Goal: Task Accomplishment & Management: Manage account settings

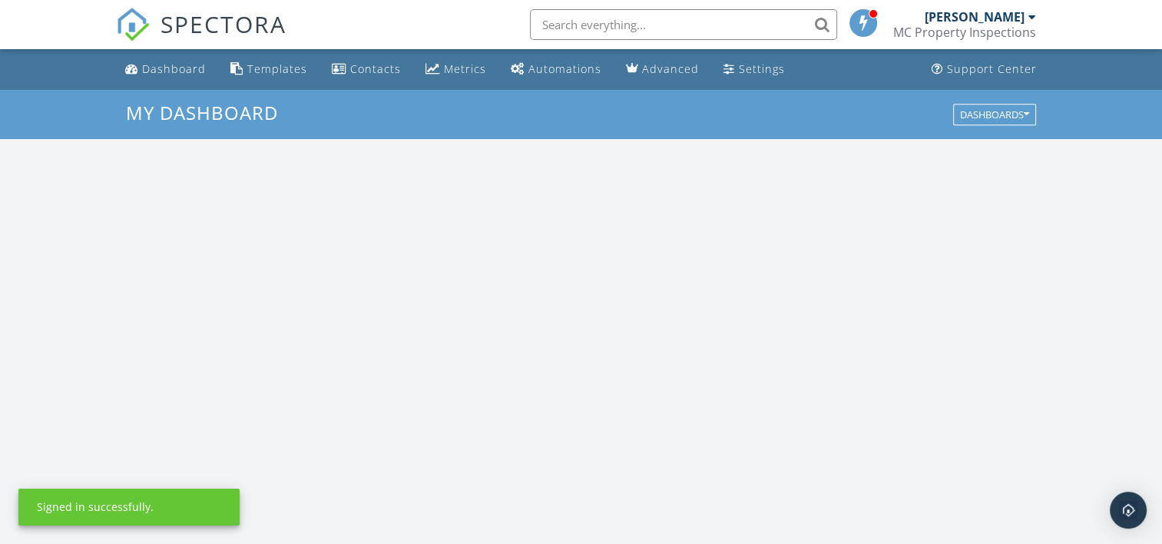
scroll to position [1421, 1185]
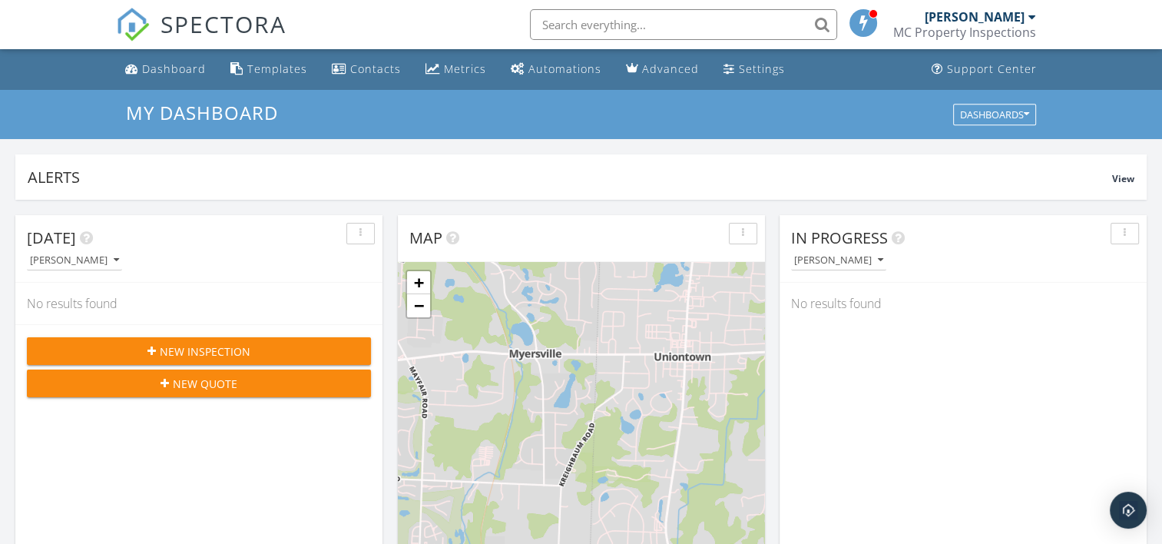
click at [1028, 15] on div at bounding box center [1032, 17] width 8 height 12
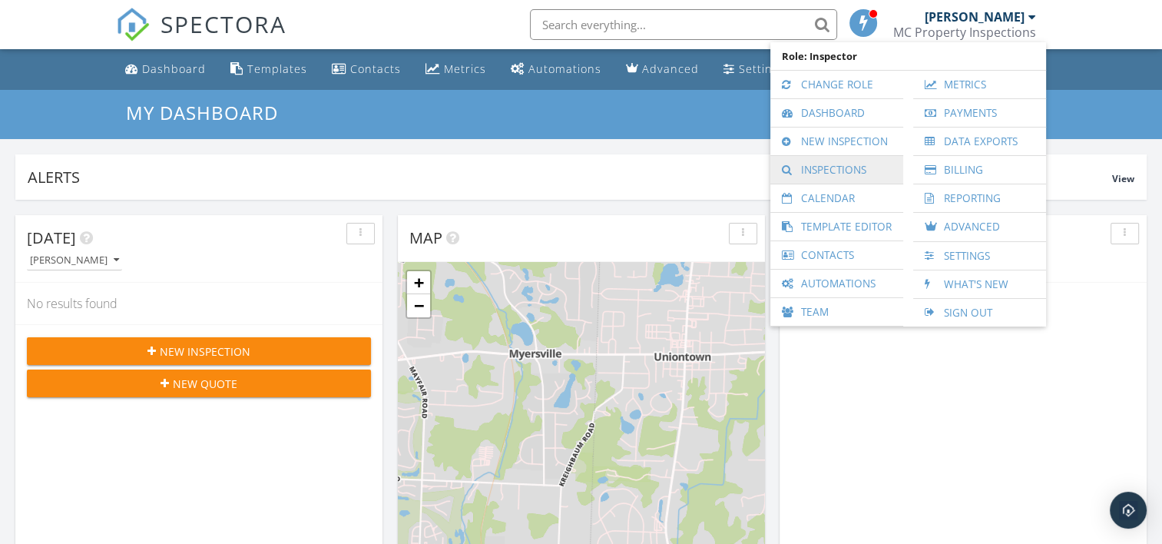
click at [835, 172] on link "Inspections" at bounding box center [836, 170] width 117 height 28
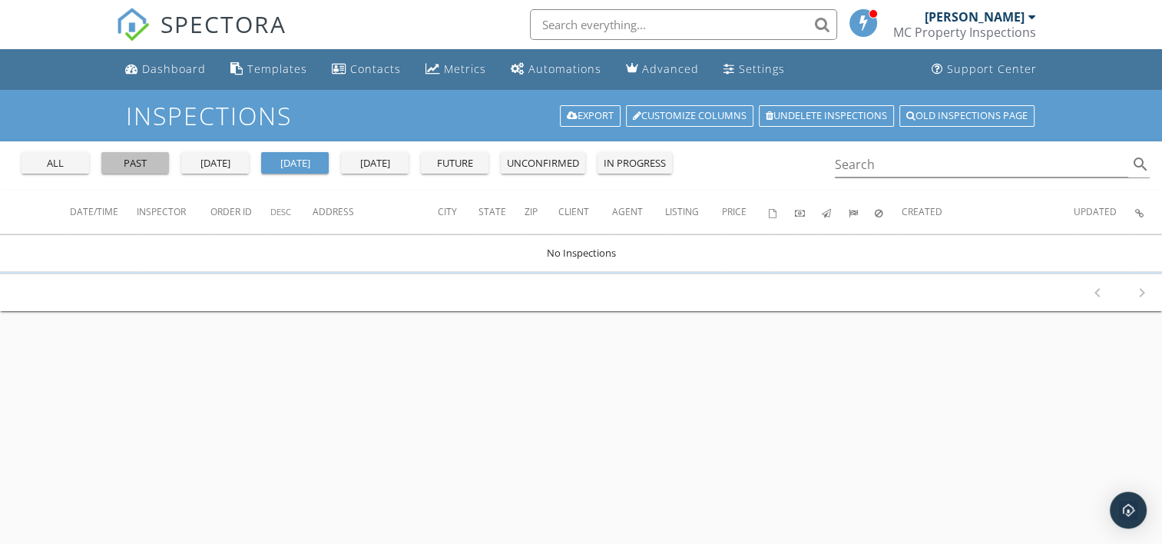
click at [126, 160] on div "past" at bounding box center [134, 163] width 55 height 15
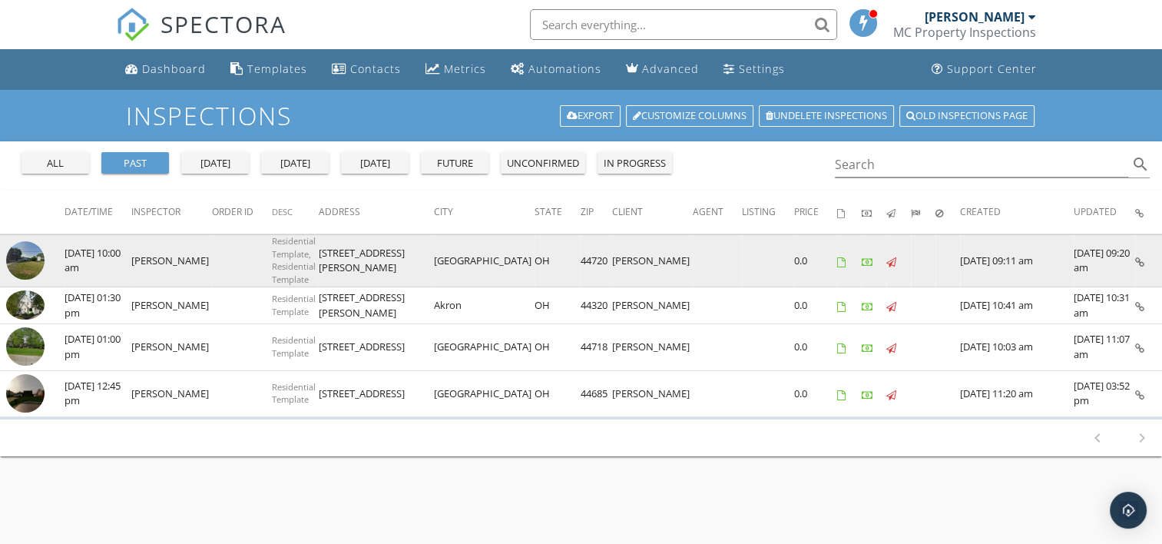
click at [404, 259] on td "3307 Cain St NW" at bounding box center [376, 260] width 115 height 52
drag, startPoint x: 404, startPoint y: 259, endPoint x: 344, endPoint y: 273, distance: 61.5
click at [344, 273] on td "3307 Cain St NW" at bounding box center [376, 260] width 115 height 52
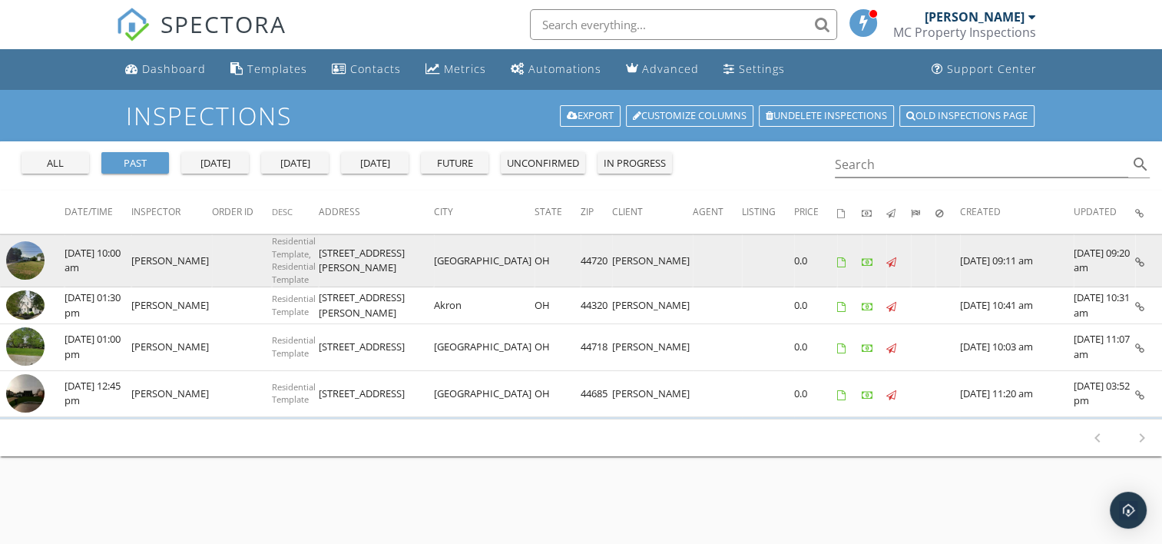
click at [21, 253] on img at bounding box center [25, 260] width 38 height 38
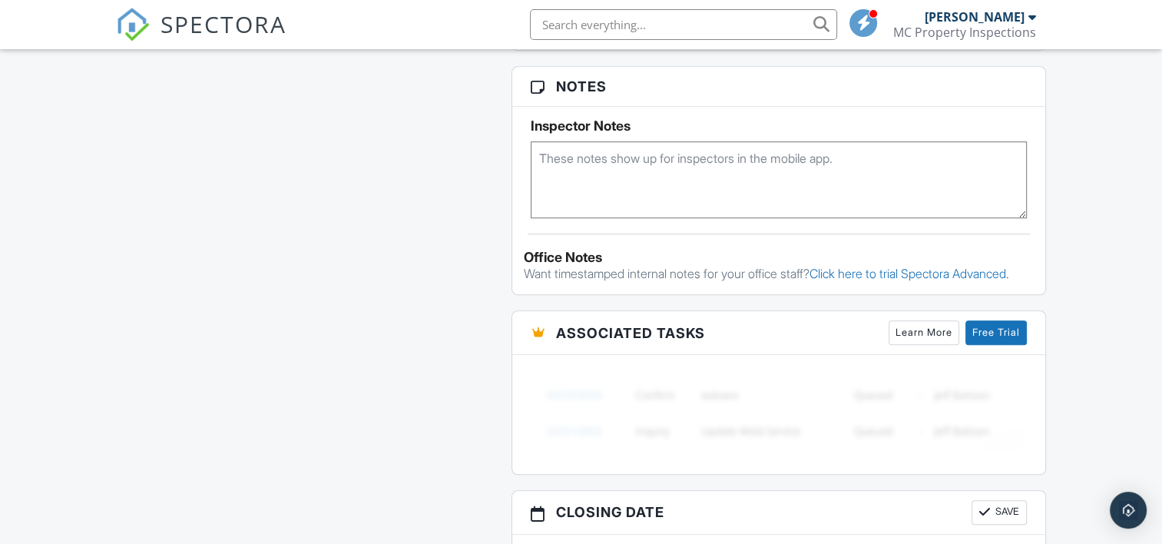
scroll to position [1200, 0]
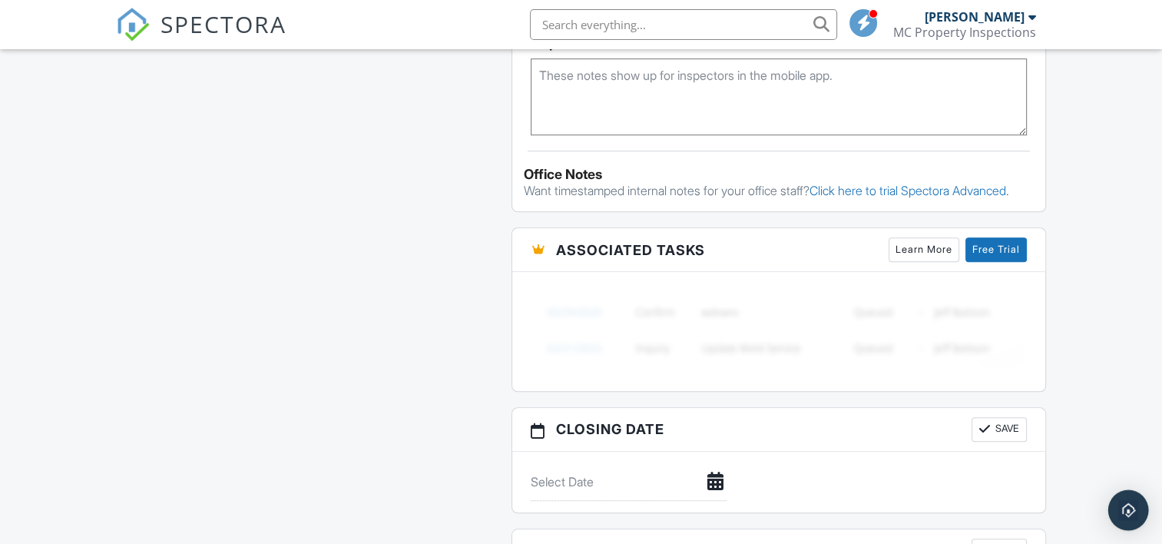
click at [1121, 508] on img "Open Intercom Messenger" at bounding box center [1128, 510] width 20 height 20
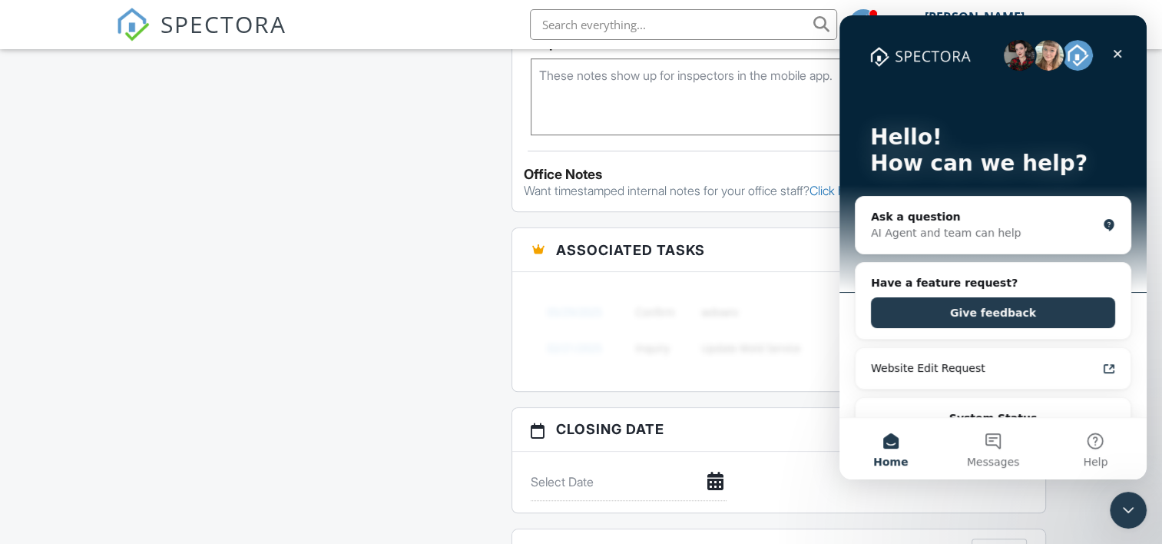
scroll to position [0, 0]
click at [914, 215] on div "Ask a question" at bounding box center [984, 217] width 226 height 16
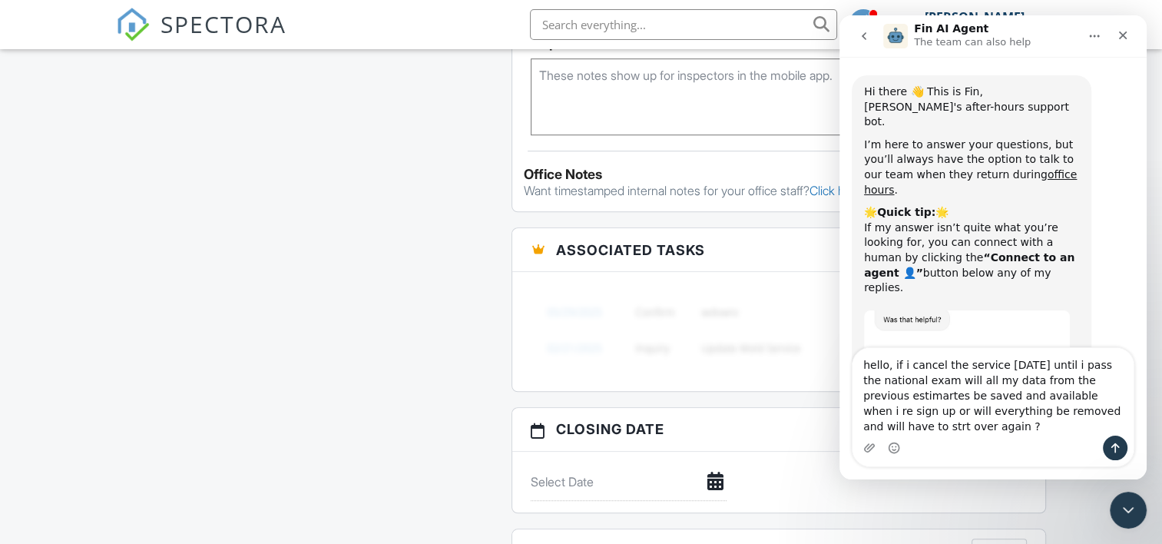
type textarea "hello, if i cancel the service today until i pass the national exam will all my…"
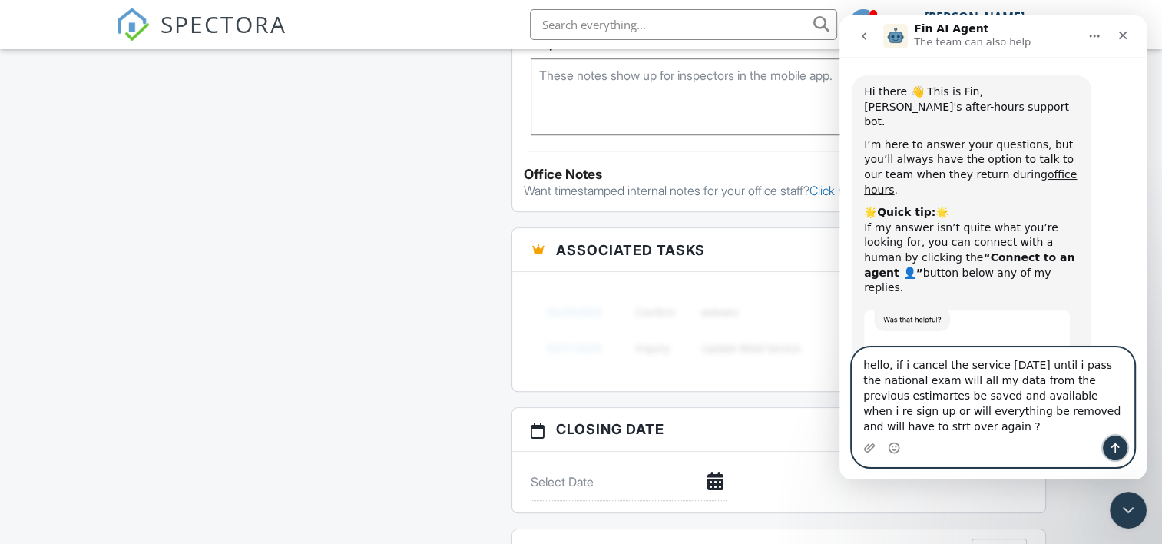
click at [1109, 446] on icon "Send a message…" at bounding box center [1115, 447] width 12 height 12
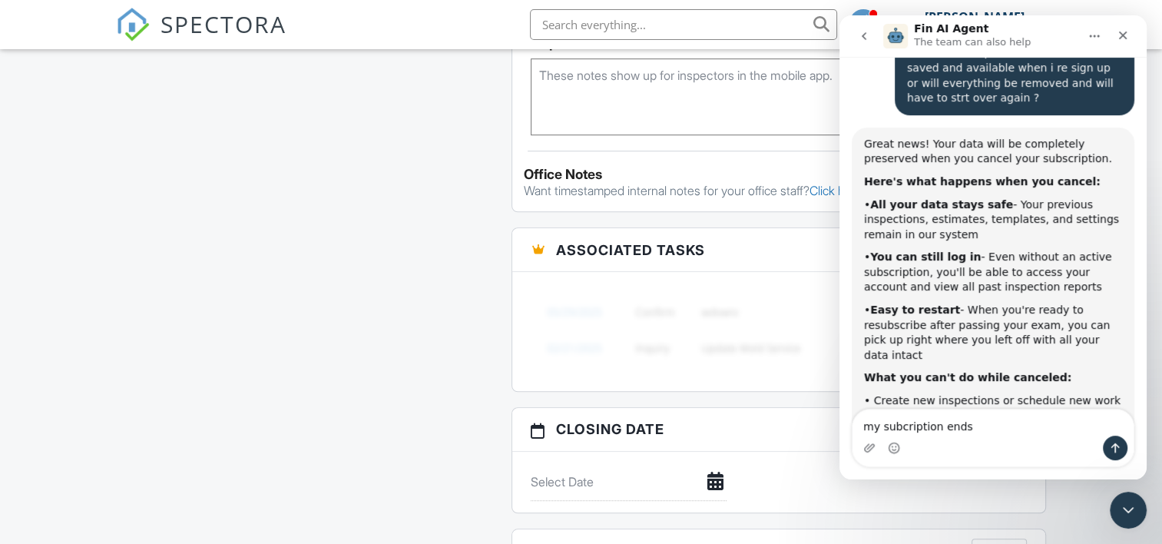
scroll to position [445, 0]
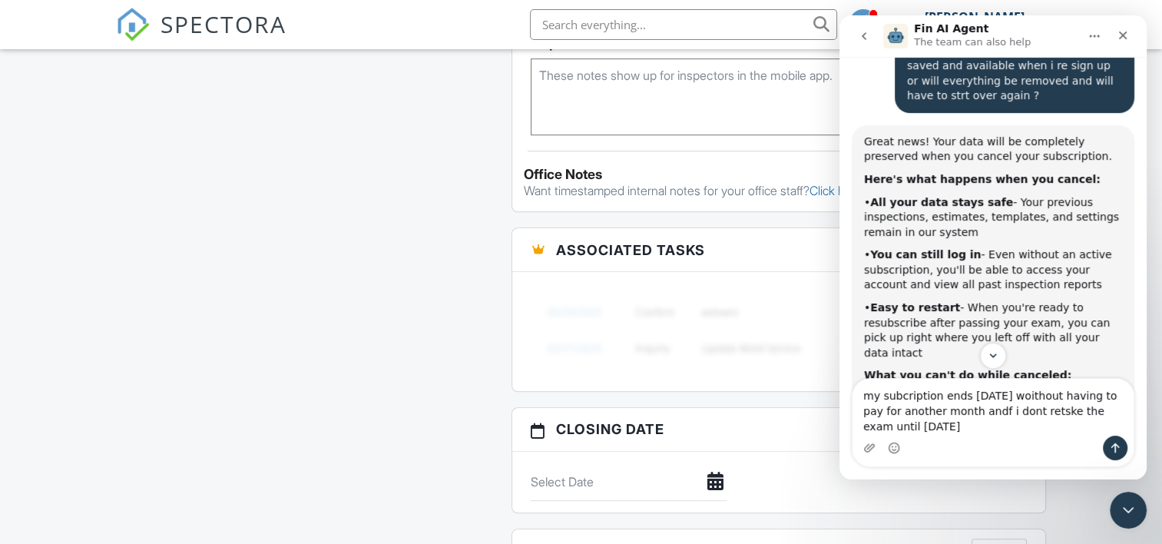
type textarea "my subcription ends today woithout having to pay for another month andf i dont …"
click at [1117, 447] on icon "Send a message…" at bounding box center [1115, 447] width 12 height 12
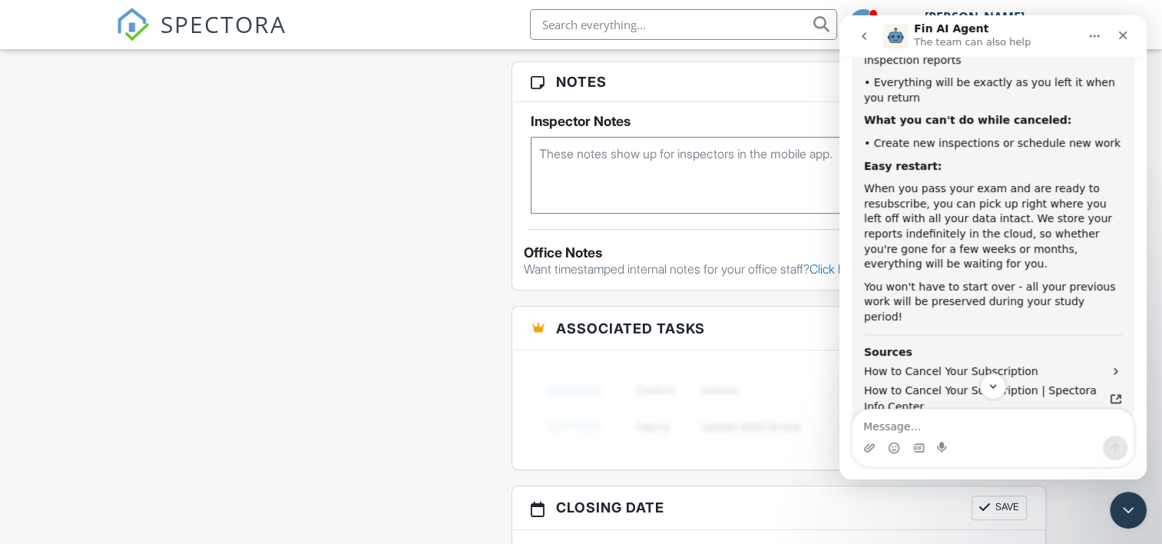
scroll to position [1466, 0]
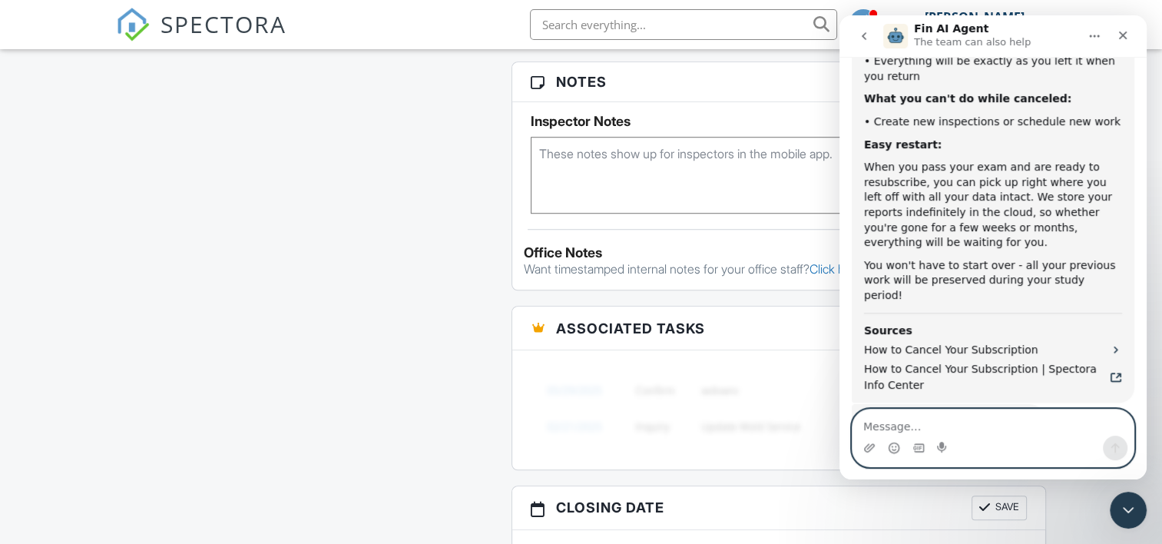
click at [883, 428] on textarea "Message…" at bounding box center [992, 422] width 281 height 26
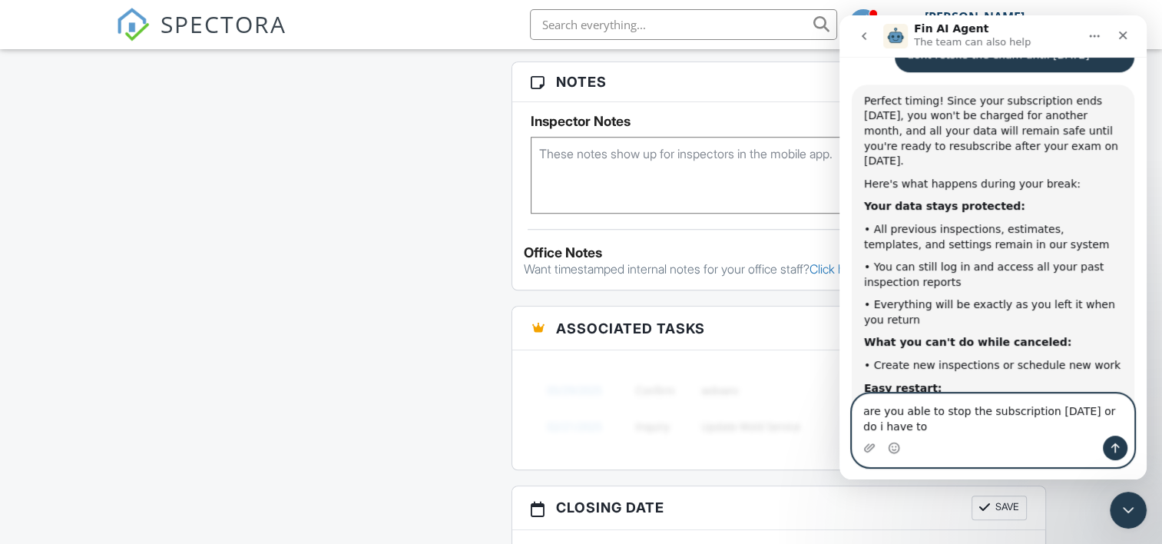
scroll to position [1136, 0]
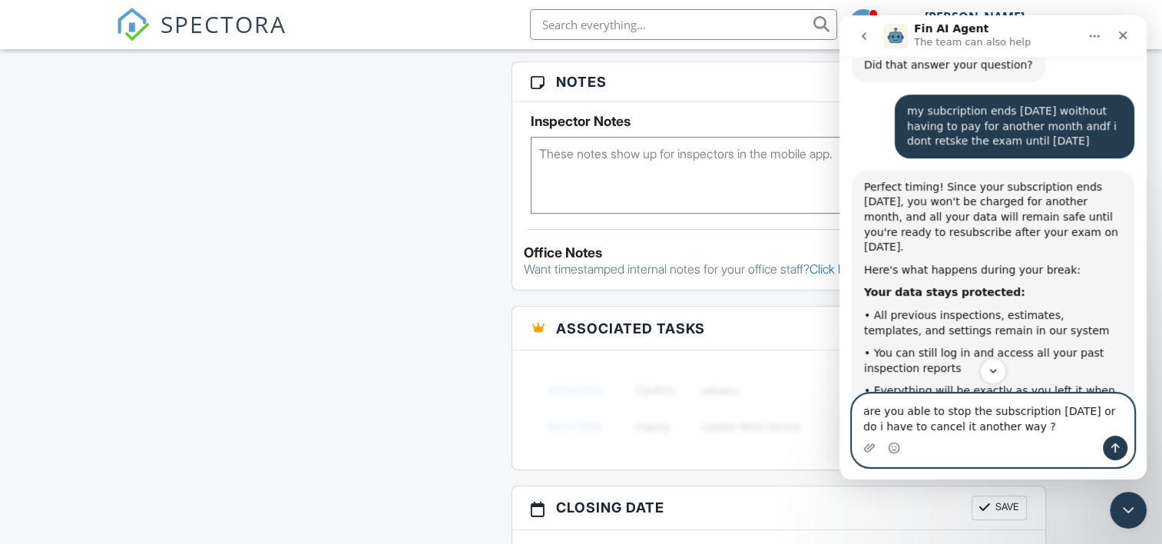
type textarea "are you able to stop the subscription today or do i have to cancel it another w…"
click at [1122, 444] on button "Send a message…" at bounding box center [1114, 447] width 25 height 25
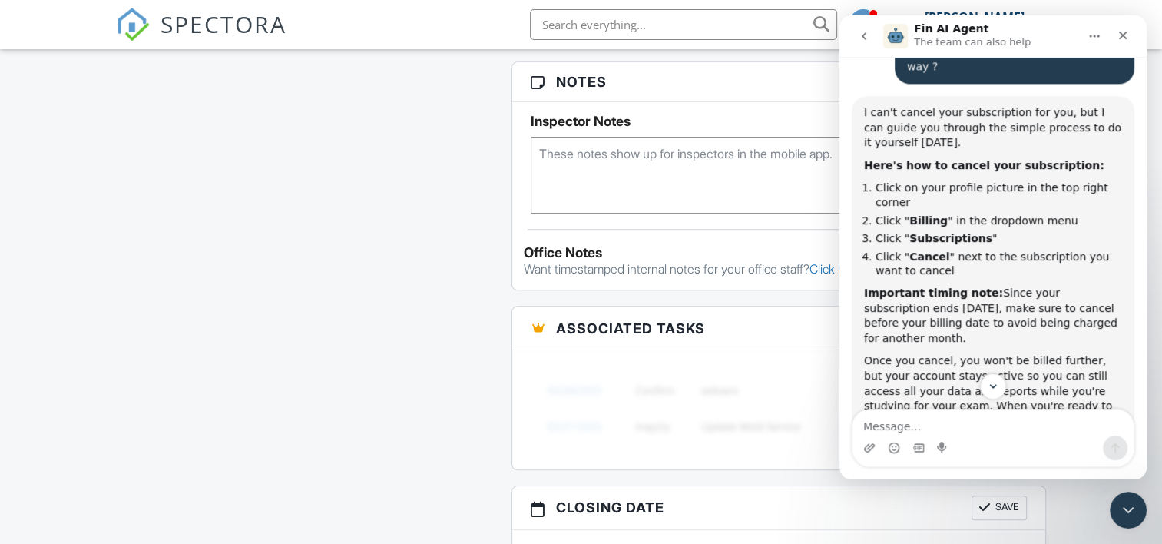
scroll to position [1899, 0]
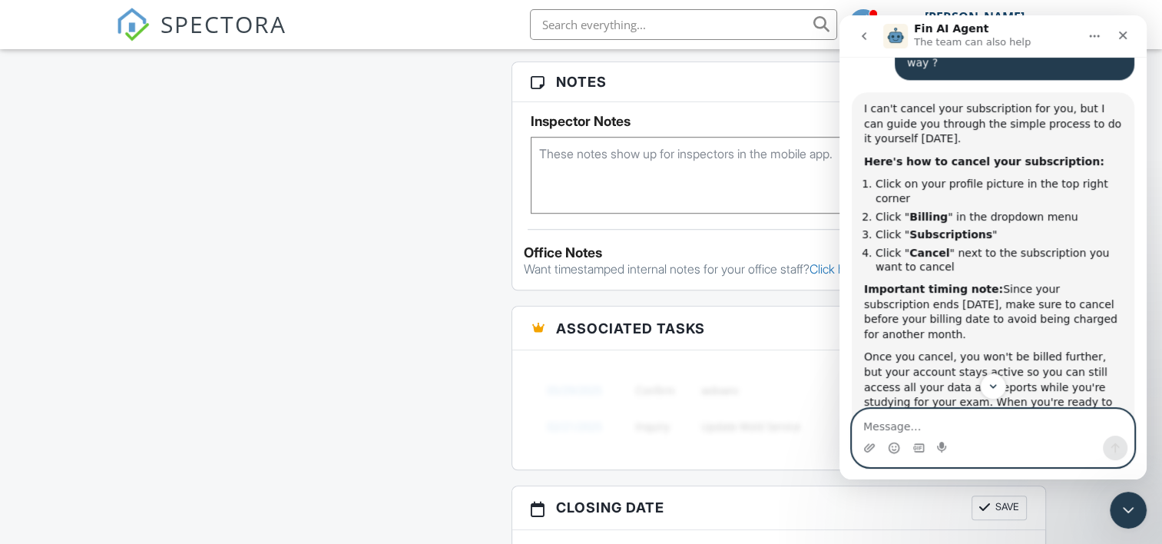
click at [892, 424] on textarea "Message…" at bounding box center [992, 422] width 281 height 26
type textarea "thank you"
click at [1115, 441] on button "Send a message…" at bounding box center [1114, 447] width 25 height 25
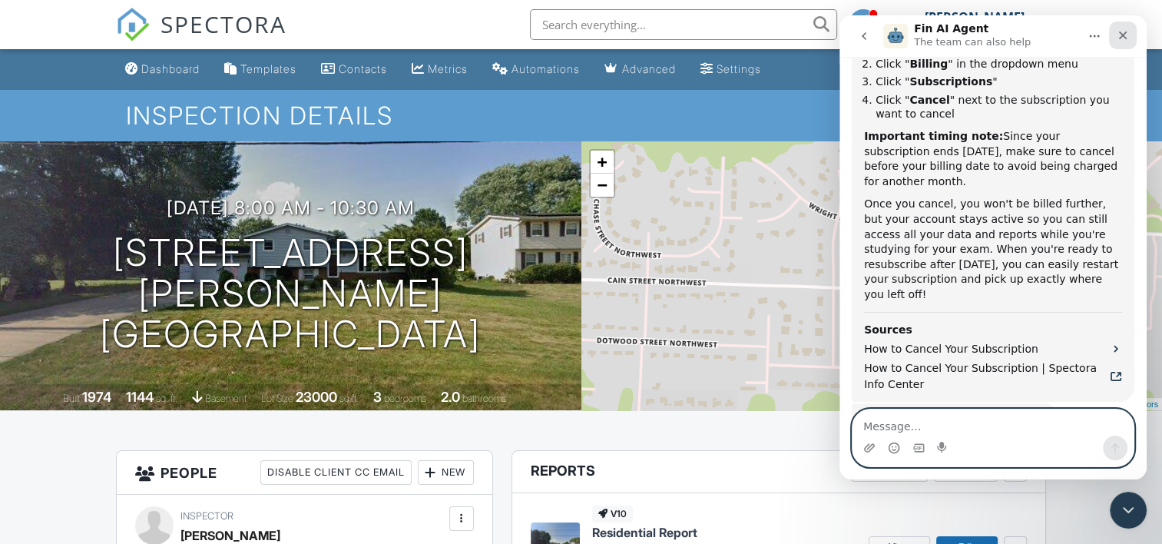
scroll to position [2178, 0]
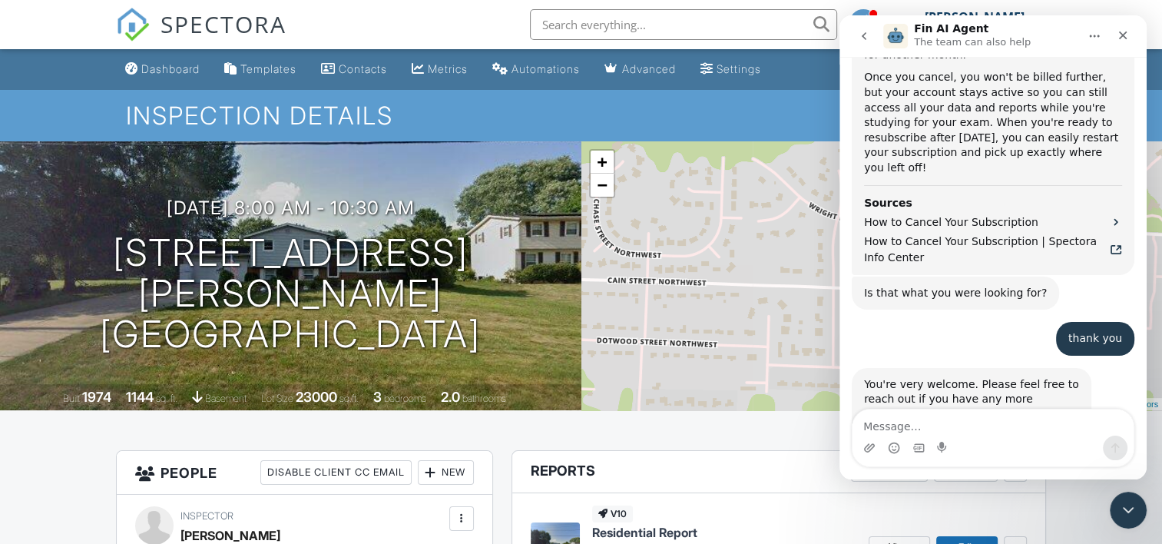
click at [1031, 525] on span "Amazing" at bounding box center [1031, 539] width 28 height 28
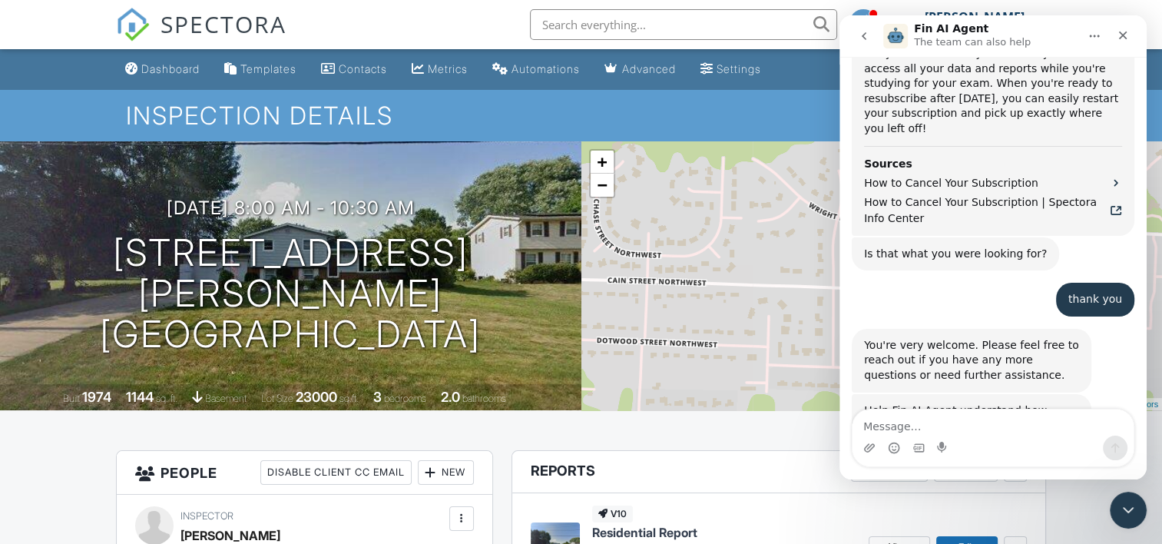
scroll to position [2219, 0]
type textarea "vey good conversation"
click at [1032, 537] on div "Submit" at bounding box center [1038, 552] width 31 height 31
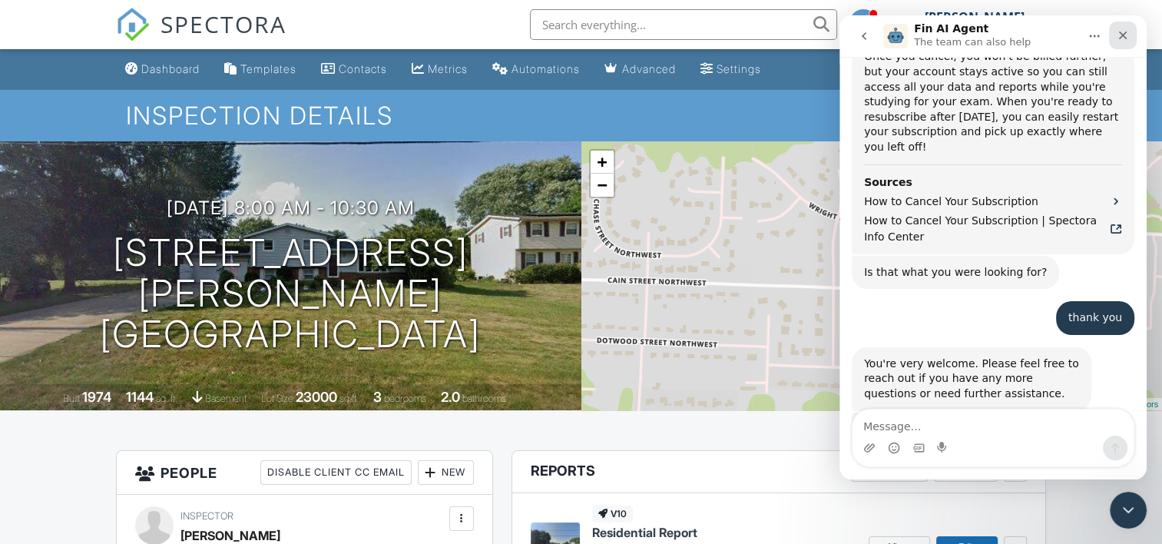
click at [1120, 35] on icon "Close" at bounding box center [1122, 35] width 12 height 12
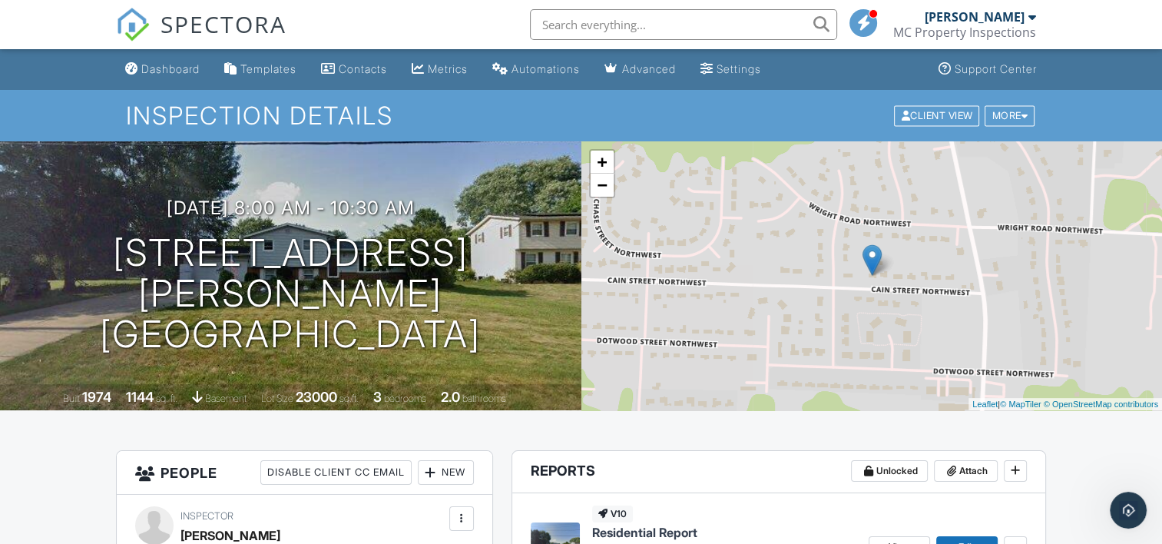
click at [1030, 15] on div at bounding box center [1032, 17] width 8 height 12
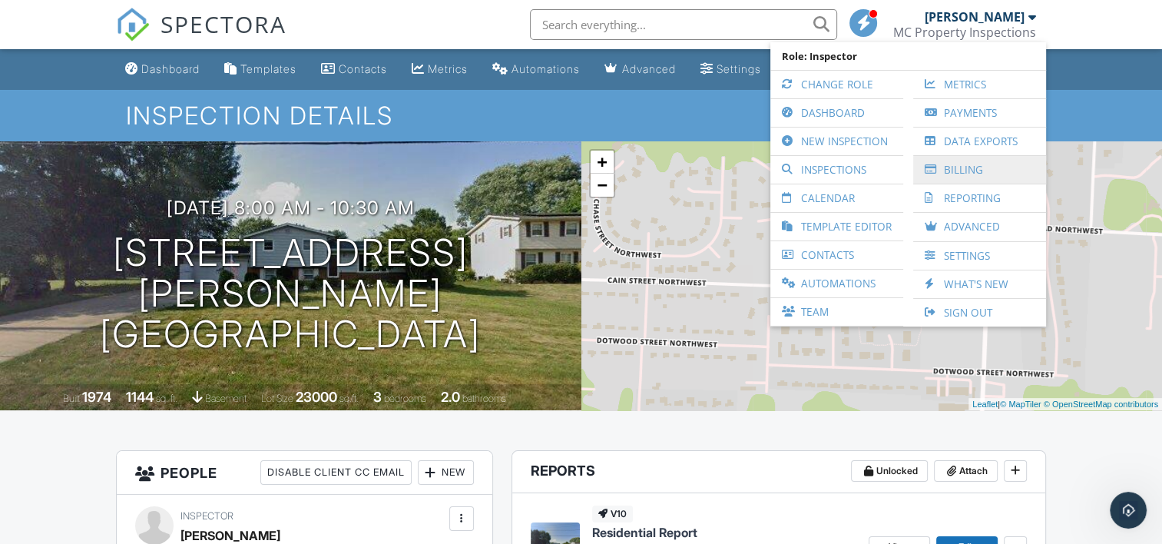
click at [973, 167] on link "Billing" at bounding box center [978, 170] width 117 height 28
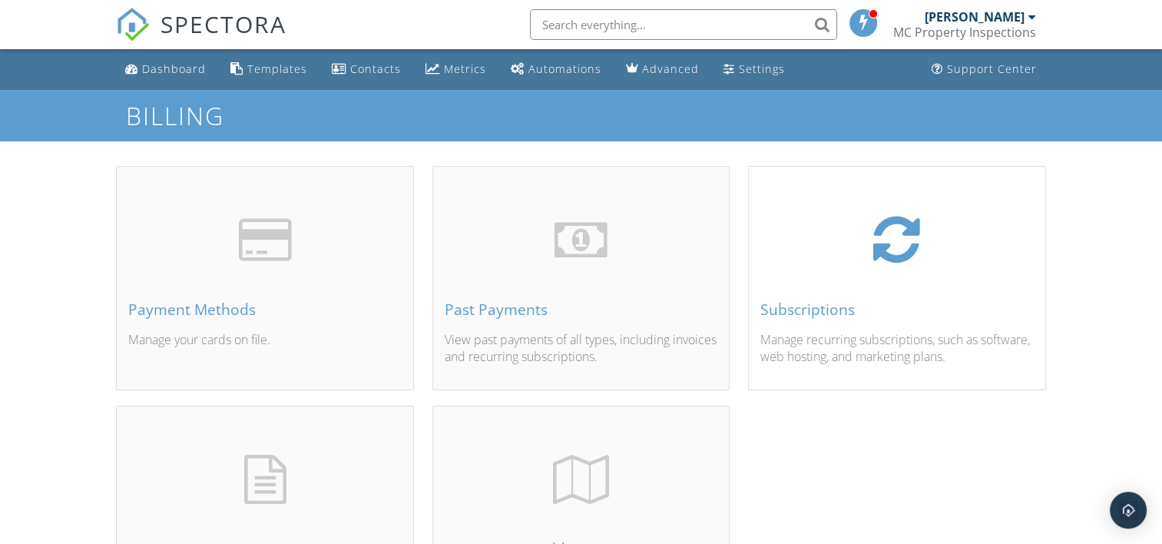
click at [796, 309] on div "Subscriptions" at bounding box center [896, 309] width 273 height 17
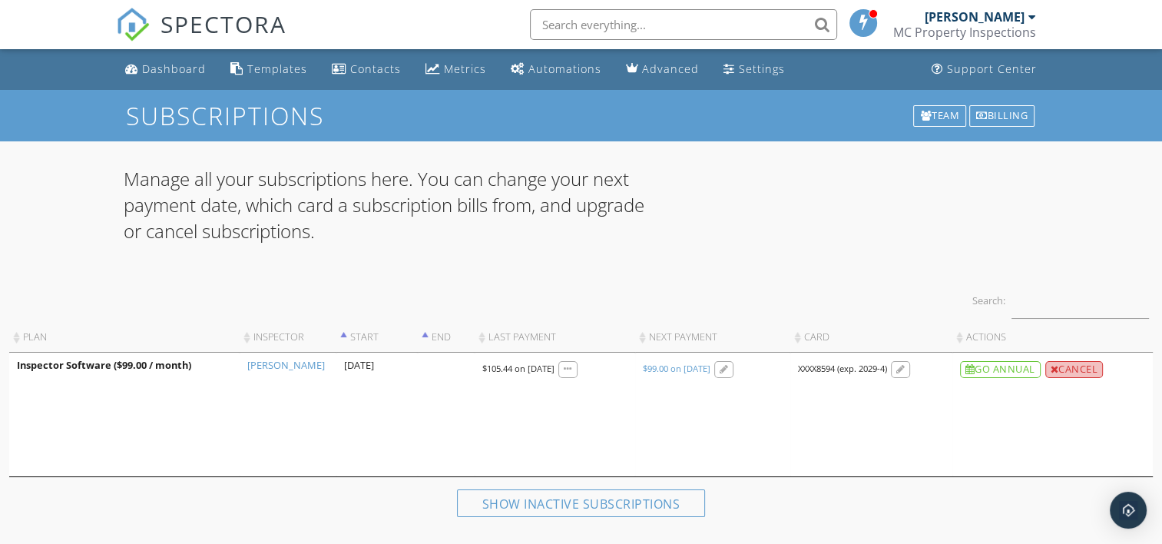
click at [1079, 363] on div "Cancel" at bounding box center [1074, 369] width 58 height 17
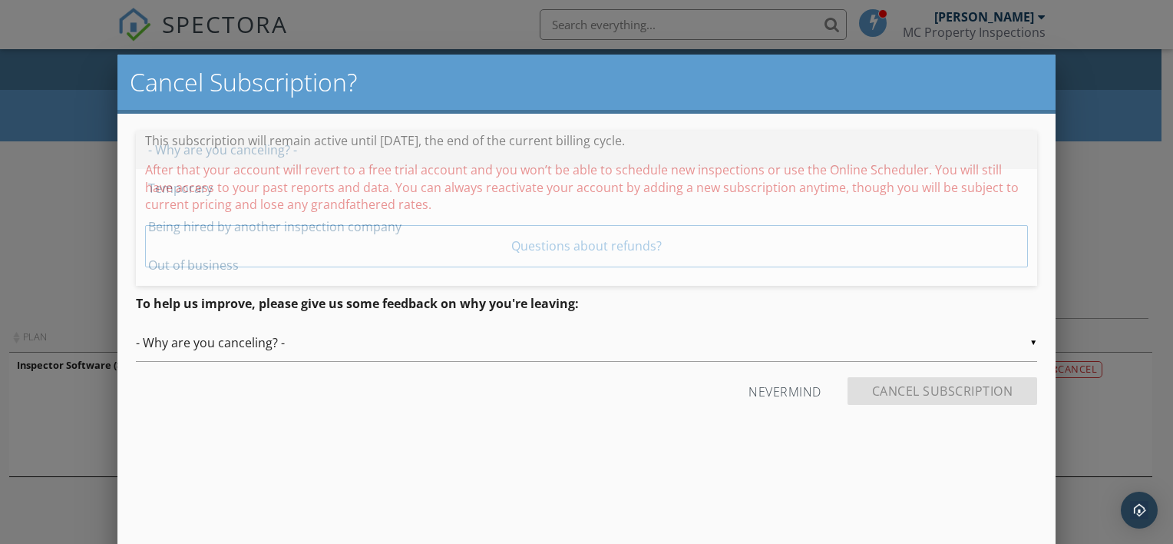
click at [1033, 338] on input "- Why are you canceling? -" at bounding box center [586, 343] width 901 height 38
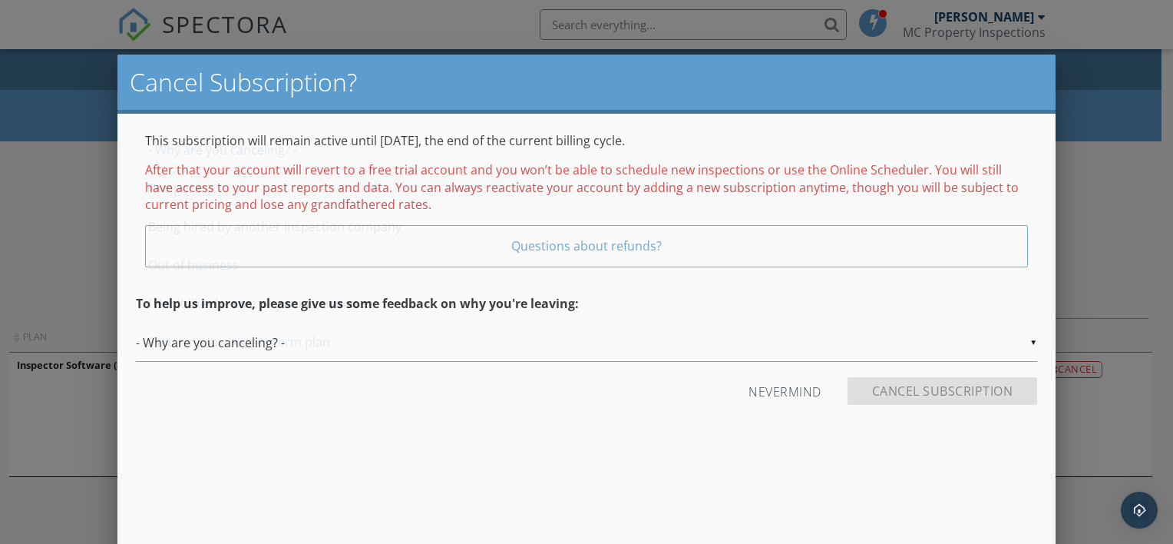
click at [170, 187] on span "Temporary" at bounding box center [586, 188] width 901 height 38
type input "Temporary"
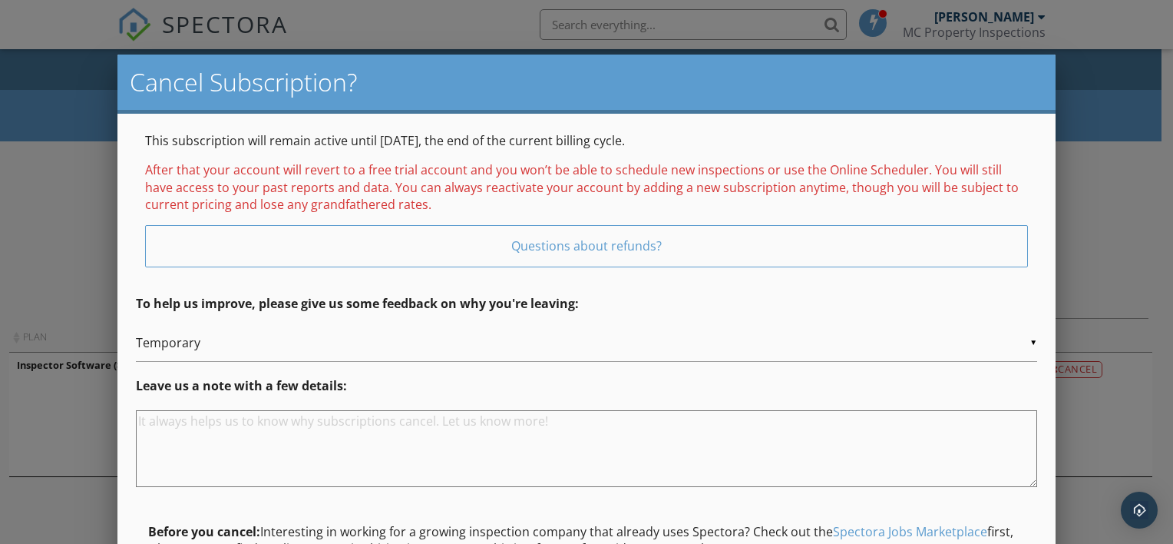
click at [159, 421] on textarea at bounding box center [586, 448] width 901 height 77
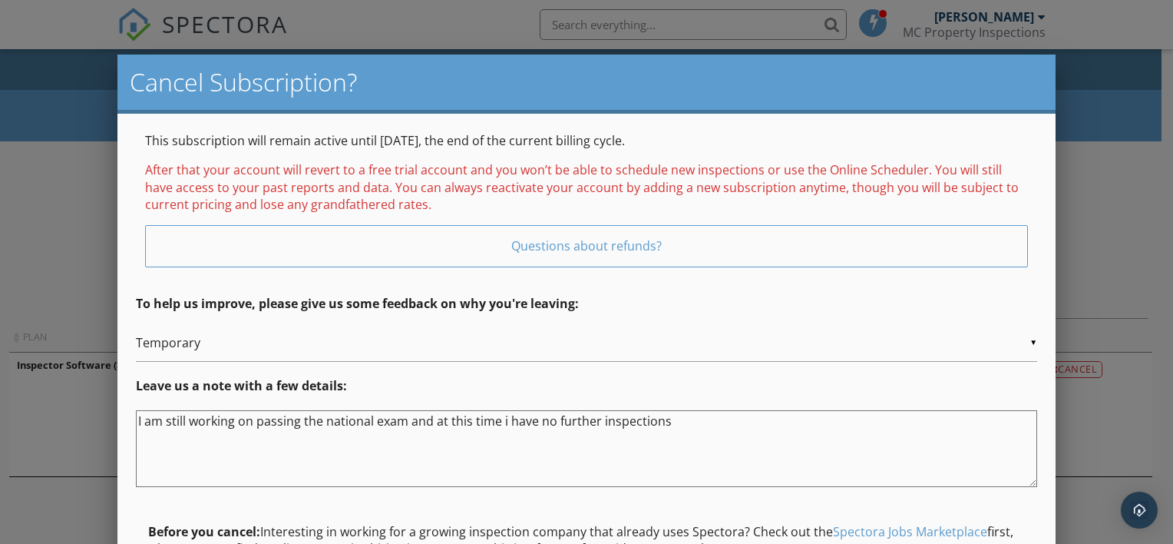
drag, startPoint x: 1040, startPoint y: 221, endPoint x: 1053, endPoint y: 279, distance: 59.6
click at [1052, 275] on div "This subscription will remain active until 09/29/2025, the end of the current b…" at bounding box center [586, 377] width 938 height 526
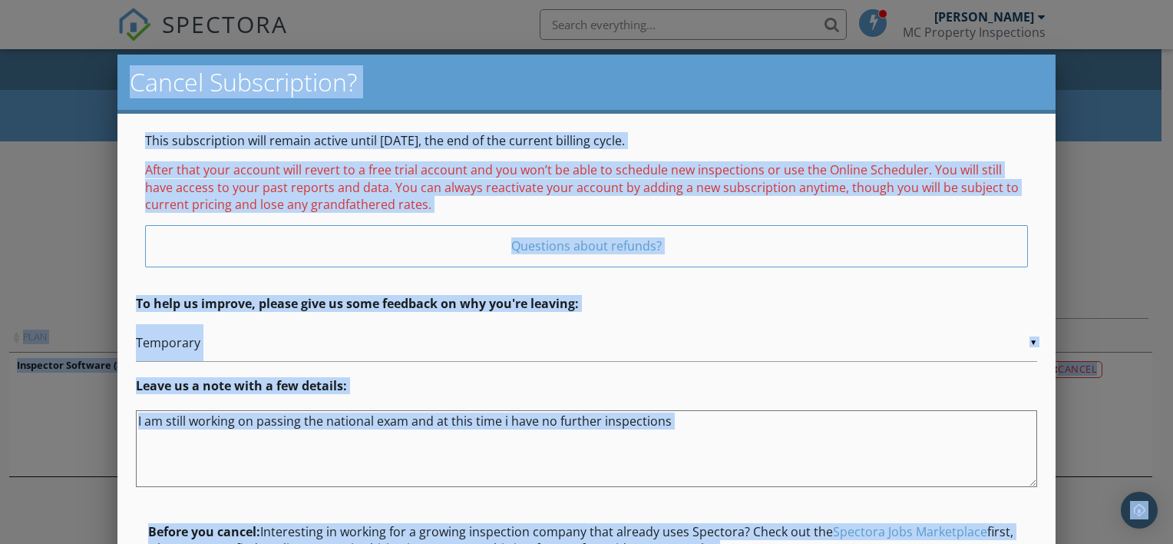
drag, startPoint x: 1175, startPoint y: 111, endPoint x: 1175, endPoint y: 178, distance: 67.6
click at [1172, 178] on html "SPECTORA Sean Mchenry MC Property Inspections Role: Inspector Change Role Dashb…" at bounding box center [586, 460] width 1173 height 920
click at [921, 380] on p "Leave us a note with a few details:" at bounding box center [586, 385] width 901 height 17
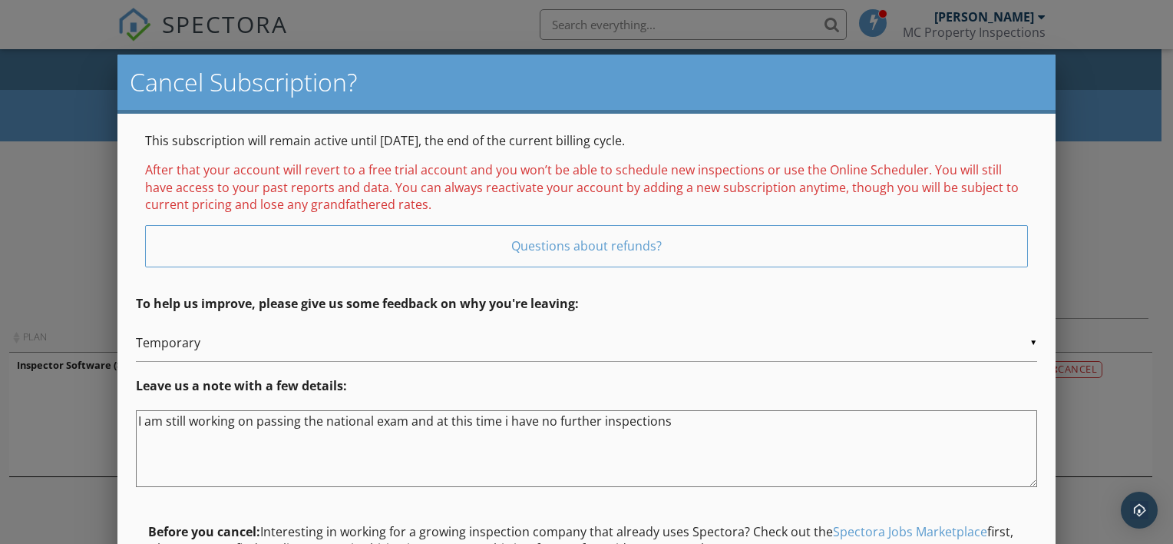
click at [897, 315] on div "This subscription will remain active until 09/29/2025, the end of the current b…" at bounding box center [586, 377] width 938 height 526
click at [669, 423] on textarea "I am still working on passing the national exam and at this time i have no furt…" at bounding box center [586, 448] width 901 height 77
type textarea "I am still working on passing the national exam and at this time i have no furt…"
drag, startPoint x: 1112, startPoint y: 163, endPoint x: 994, endPoint y: 133, distance: 121.2
click at [994, 133] on p "This subscription will remain active until 09/29/2025, the end of the current b…" at bounding box center [586, 140] width 883 height 17
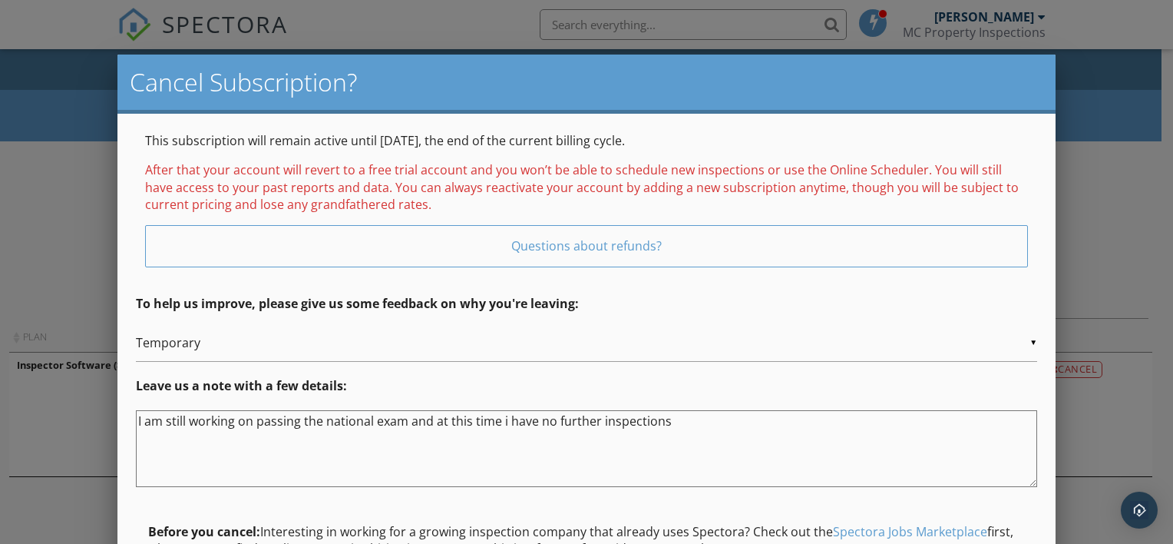
click at [1032, 334] on input "Temporary" at bounding box center [586, 343] width 901 height 38
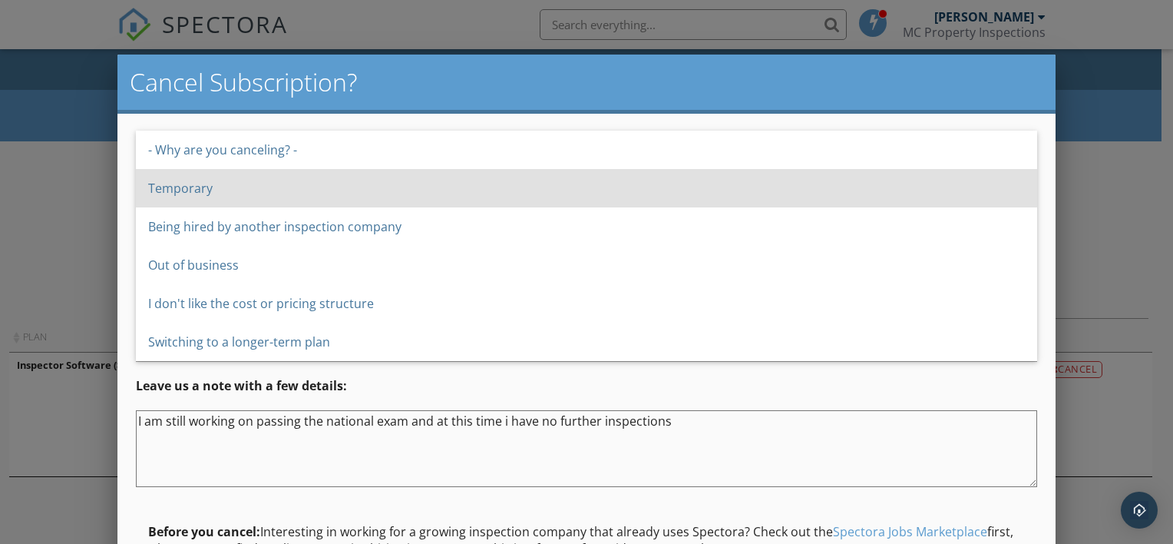
click at [198, 169] on span "Temporary" at bounding box center [586, 188] width 901 height 38
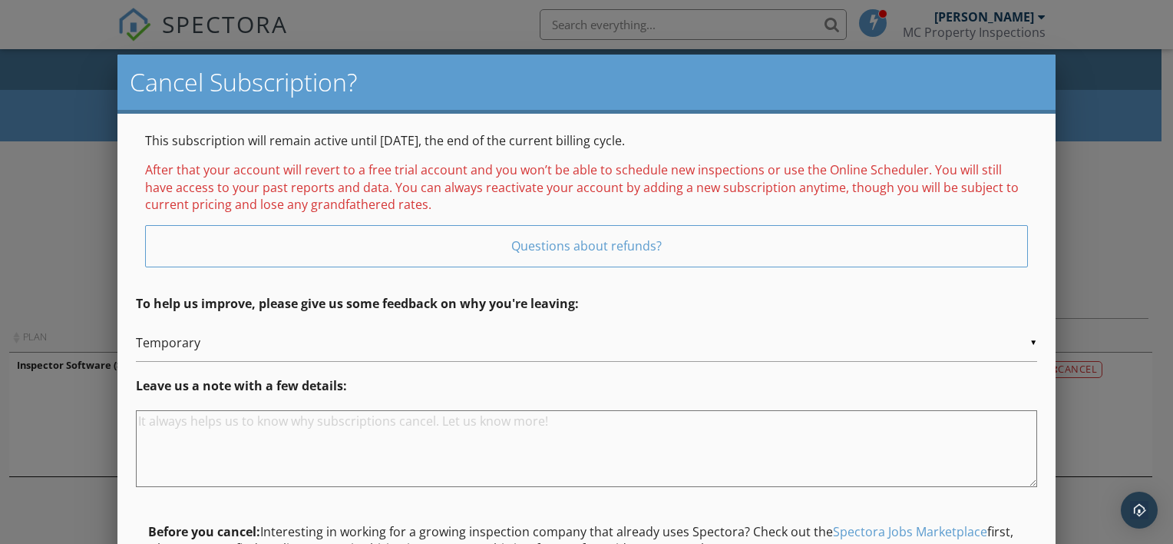
click at [214, 449] on textarea at bounding box center [586, 448] width 901 height 77
click at [151, 419] on textarea at bounding box center [586, 448] width 901 height 77
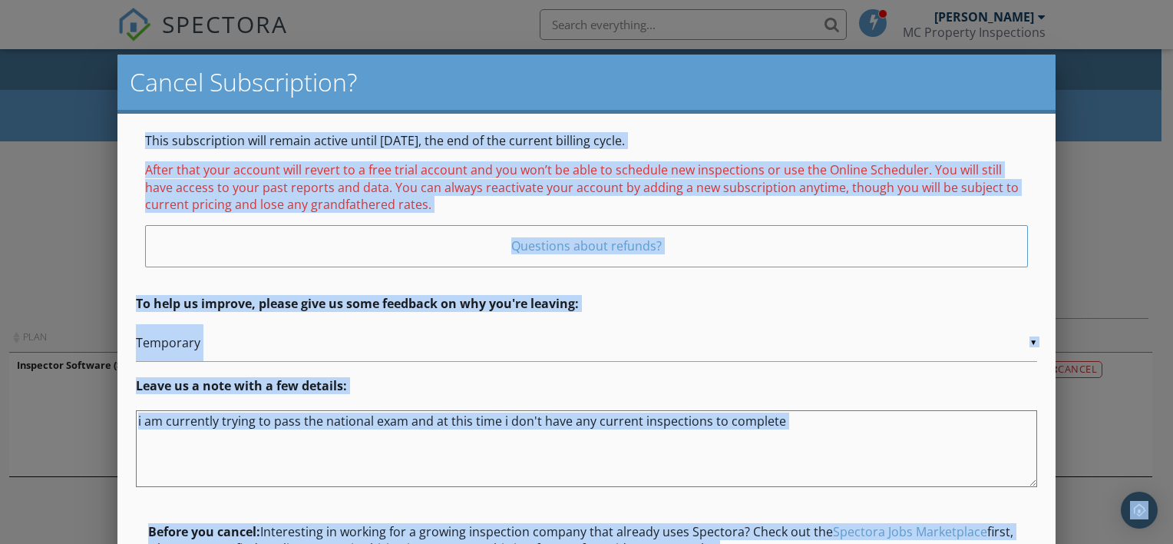
drag, startPoint x: 577, startPoint y: 88, endPoint x: 577, endPoint y: 40, distance: 47.6
click at [577, 40] on body "SPECTORA Sean Mchenry MC Property Inspections Role: Inspector Change Role Dashb…" at bounding box center [581, 452] width 1162 height 905
drag, startPoint x: 577, startPoint y: 40, endPoint x: 530, endPoint y: 62, distance: 52.5
click at [530, 62] on div "Cancel Subscription?" at bounding box center [586, 84] width 938 height 59
click at [811, 444] on textarea "i am currently trying to pass the national exam and at this time i don't have a…" at bounding box center [586, 448] width 901 height 77
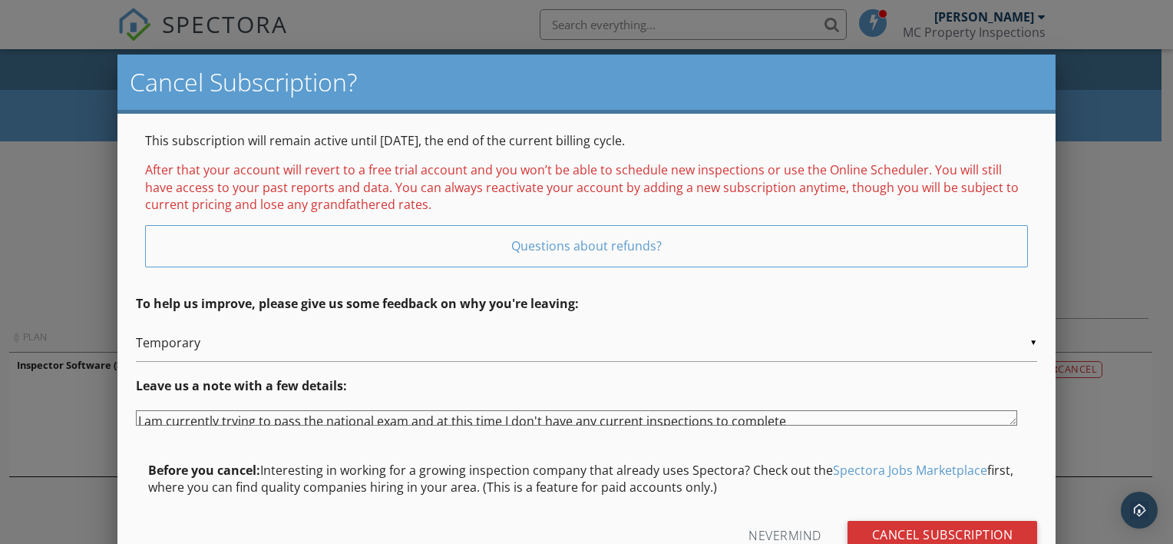
drag, startPoint x: 1032, startPoint y: 484, endPoint x: 1012, endPoint y: 423, distance: 63.8
click at [1012, 423] on textarea "I am currently trying to pass the national exam and at this time I don't have a…" at bounding box center [576, 417] width 881 height 15
type textarea "I am currently trying to pass the national exam and at this time I don't have a…"
click at [956, 531] on input "Cancel Subscription" at bounding box center [943, 535] width 190 height 28
